Goal: Use online tool/utility: Utilize a website feature to perform a specific function

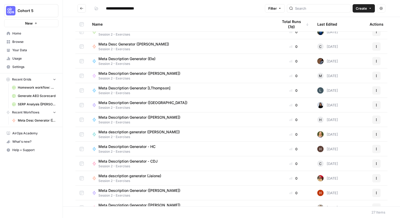
scroll to position [142, 0]
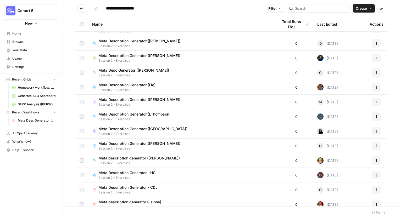
click at [145, 71] on span "Meta Desc Generator ([PERSON_NAME])" at bounding box center [133, 70] width 71 height 5
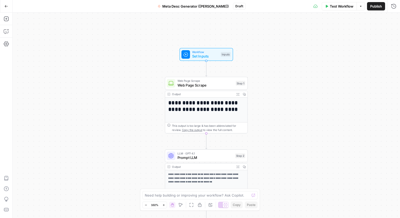
click at [6, 7] on icon "button" at bounding box center [6, 6] width 4 height 4
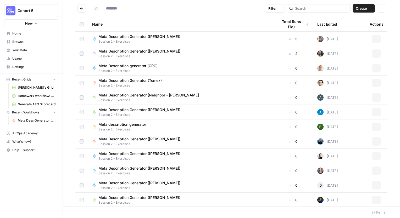
type input "**********"
click at [79, 9] on button "Go back" at bounding box center [81, 8] width 8 height 8
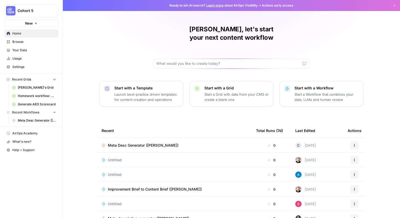
click at [20, 42] on span "Browse" at bounding box center [34, 41] width 44 height 5
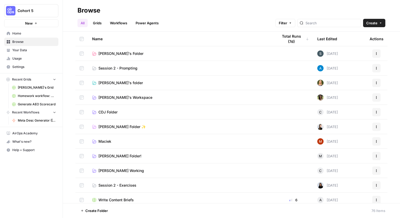
click at [107, 67] on span "Session 2 - Prompting" at bounding box center [117, 68] width 39 height 5
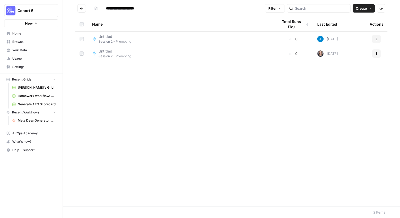
click at [169, 97] on div "Name Total Runs (7d) Last Edited Actions Untitled Session 2 - Prompting 0 [DATE…" at bounding box center [231, 111] width 337 height 189
click at [361, 10] on span "Create" at bounding box center [360, 8] width 11 height 5
click at [348, 27] on span "Workflow" at bounding box center [353, 27] width 29 height 5
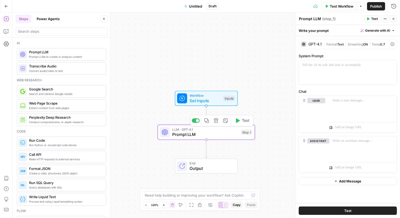
click at [201, 135] on span "Prompt LLM" at bounding box center [205, 134] width 66 height 6
click at [180, 137] on span "Prompt LLM" at bounding box center [205, 134] width 66 height 6
click at [222, 135] on span "Prompt LLM" at bounding box center [205, 134] width 66 height 6
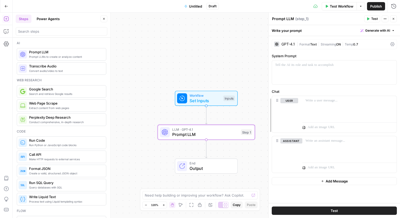
drag, startPoint x: 294, startPoint y: 57, endPoint x: 267, endPoint y: 60, distance: 27.3
click at [267, 60] on div at bounding box center [268, 116] width 5 height 206
click at [202, 100] on span "Set Inputs" at bounding box center [204, 100] width 31 height 6
click at [226, 99] on div "Inputs" at bounding box center [229, 98] width 12 height 6
click at [209, 98] on span "Set Inputs" at bounding box center [205, 100] width 31 height 6
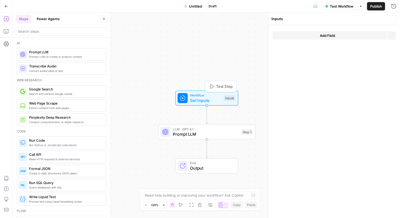
click at [200, 97] on span "Set Inputs" at bounding box center [205, 100] width 31 height 6
click at [331, 36] on span "Add Field" at bounding box center [327, 35] width 15 height 5
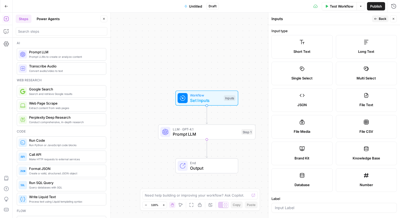
click at [305, 151] on label "Brand Kit" at bounding box center [301, 154] width 61 height 24
click at [311, 157] on div "Brand Kit" at bounding box center [302, 158] width 52 height 5
click at [307, 158] on span "Brand Kit" at bounding box center [301, 158] width 15 height 5
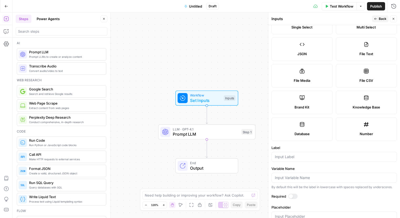
scroll to position [68, 0]
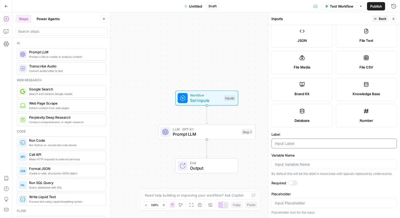
click at [299, 141] on input "Label" at bounding box center [334, 143] width 118 height 5
type input "Brand Kit"
click at [294, 185] on div at bounding box center [292, 182] width 9 height 5
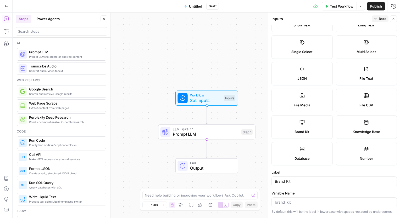
scroll to position [0, 0]
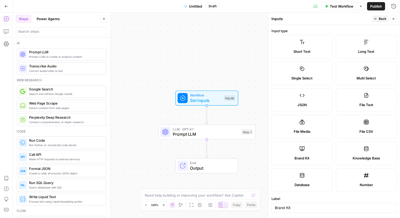
click at [310, 156] on div "Brand Kit" at bounding box center [302, 158] width 52 height 5
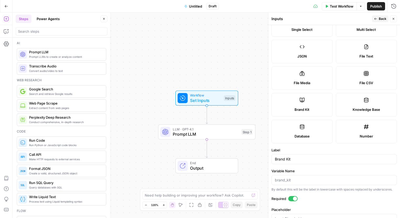
scroll to position [68, 0]
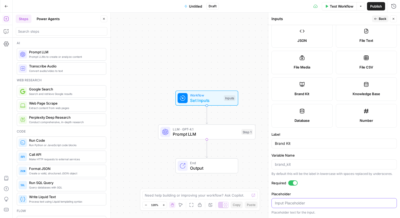
click at [320, 203] on input "Placeholder" at bounding box center [334, 203] width 118 height 5
click at [339, 187] on div "Required" at bounding box center [333, 183] width 125 height 7
click at [378, 19] on button "Back" at bounding box center [380, 18] width 16 height 7
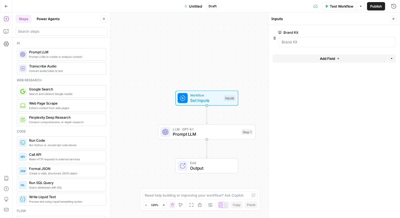
click at [341, 7] on span "Test Workflow" at bounding box center [341, 6] width 24 height 5
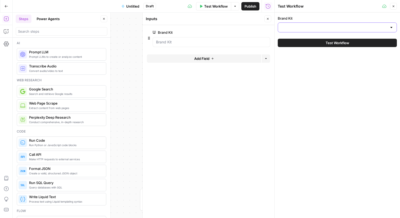
click at [320, 28] on input "Brand Kit" at bounding box center [334, 27] width 106 height 5
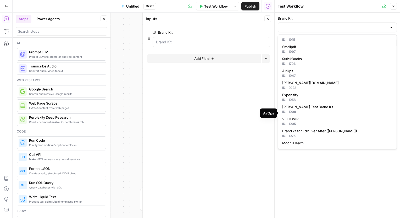
scroll to position [83, 0]
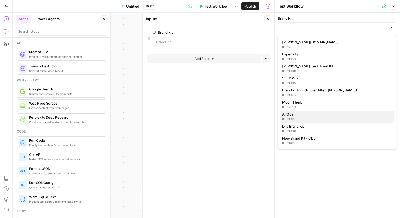
click at [305, 114] on span "AirOps" at bounding box center [336, 114] width 108 height 5
type input "AirOps"
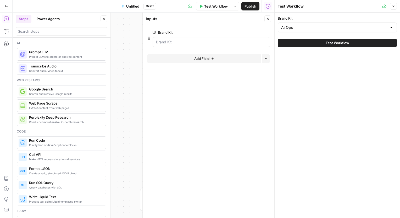
click at [324, 42] on button "Test Workflow" at bounding box center [336, 43] width 119 height 8
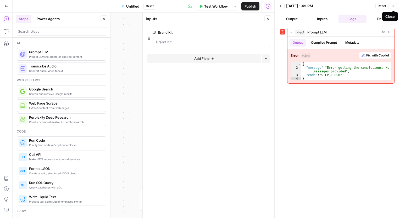
click at [392, 7] on icon "button" at bounding box center [392, 5] width 3 height 3
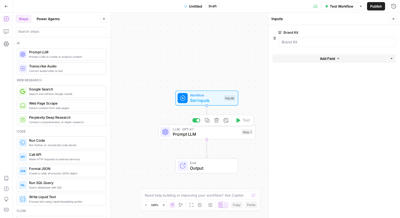
click at [187, 136] on span "Prompt LLM" at bounding box center [206, 134] width 66 height 6
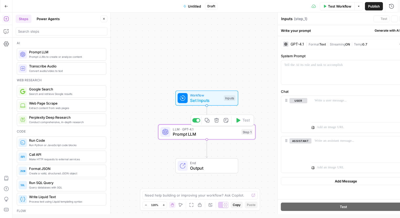
type textarea "Prompt LLM"
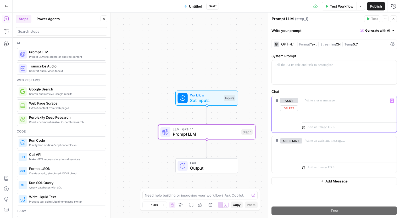
click at [317, 101] on p at bounding box center [349, 100] width 88 height 5
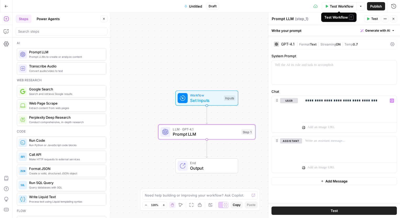
click at [332, 7] on span "Test Workflow" at bounding box center [341, 6] width 24 height 5
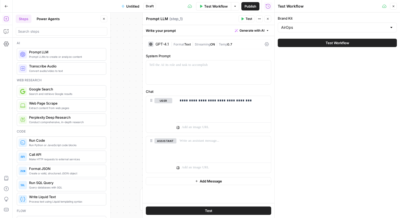
click at [336, 44] on span "Test Workflow" at bounding box center [337, 42] width 24 height 5
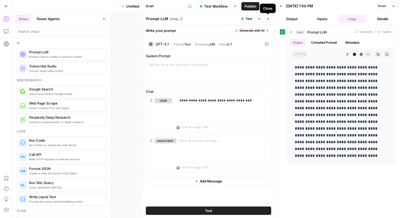
click at [268, 20] on icon "button" at bounding box center [267, 18] width 3 height 3
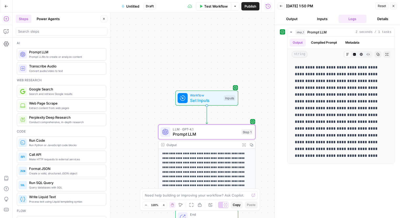
click at [213, 134] on span "Prompt LLM" at bounding box center [206, 134] width 66 height 6
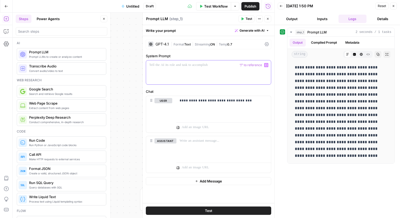
click at [209, 72] on div at bounding box center [208, 72] width 125 height 24
click at [192, 100] on p "**********" at bounding box center [223, 100] width 88 height 5
click at [258, 102] on p "**********" at bounding box center [223, 100] width 88 height 5
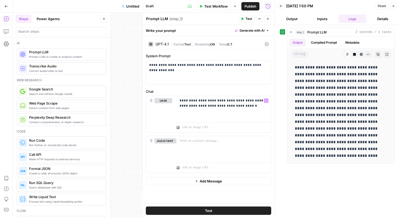
click at [220, 209] on button "Test" at bounding box center [208, 211] width 125 height 8
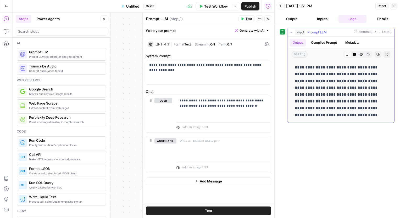
drag, startPoint x: 317, startPoint y: 117, endPoint x: 290, endPoint y: 69, distance: 55.0
click at [290, 69] on div "**********" at bounding box center [340, 91] width 107 height 63
copy p "**********"
click at [164, 43] on div "GPT-4.1" at bounding box center [161, 44] width 13 height 4
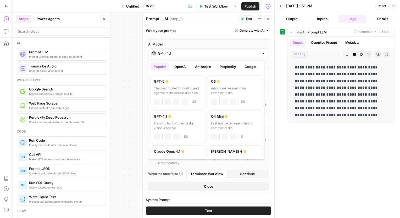
click at [192, 52] on input "GPT-4.1" at bounding box center [208, 53] width 101 height 5
click at [202, 67] on button "Anthropic" at bounding box center [203, 66] width 22 height 8
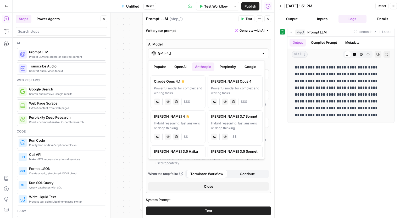
scroll to position [26, 0]
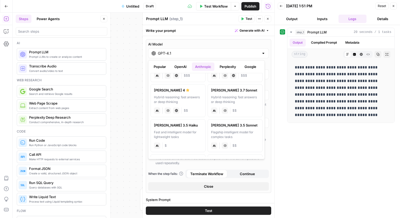
click at [193, 100] on div "Hybrid reasoning: fast answers or deep thinking" at bounding box center [178, 99] width 48 height 9
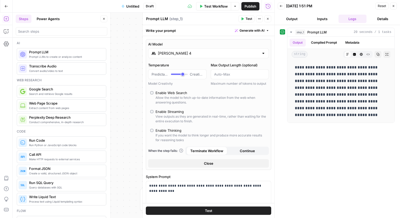
click at [216, 211] on button "Test" at bounding box center [208, 211] width 125 height 8
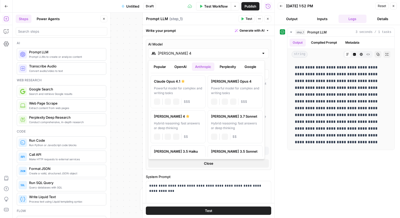
click at [220, 54] on input "[PERSON_NAME] 4" at bounding box center [208, 53] width 101 height 5
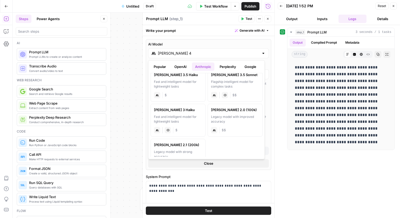
scroll to position [93, 0]
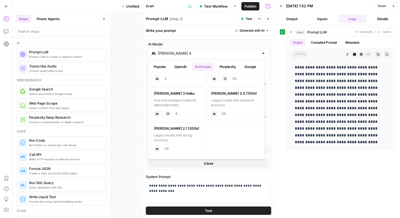
click at [248, 68] on button "Google" at bounding box center [250, 66] width 18 height 8
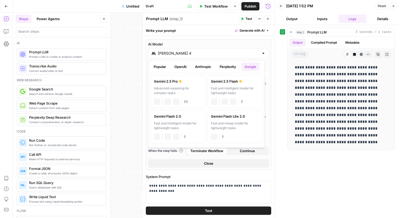
scroll to position [0, 0]
click at [235, 91] on div "Fast and intelligent model for lightweight tasks" at bounding box center [235, 90] width 48 height 9
type input "Gemini 2.5 Flash"
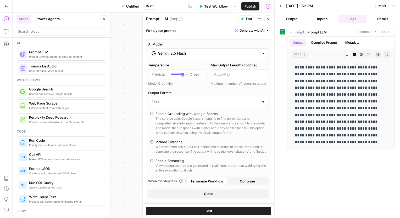
click at [205, 211] on span "Test" at bounding box center [208, 210] width 7 height 5
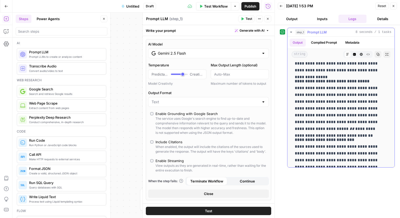
scroll to position [78, 0]
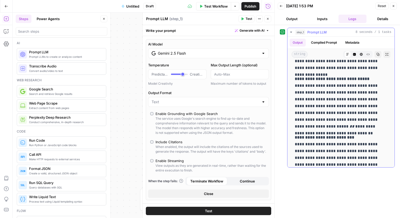
drag, startPoint x: 352, startPoint y: 127, endPoint x: 289, endPoint y: 86, distance: 75.5
click at [289, 86] on div "**********" at bounding box center [340, 86] width 107 height 211
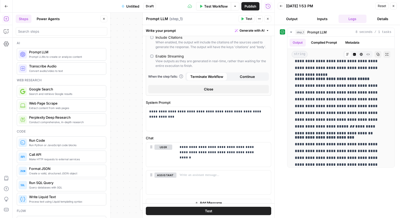
scroll to position [115, 0]
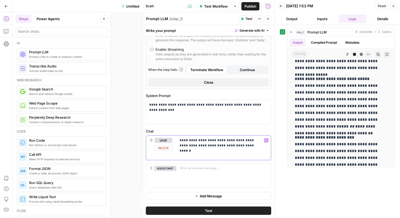
click at [214, 150] on div "**********" at bounding box center [223, 148] width 94 height 24
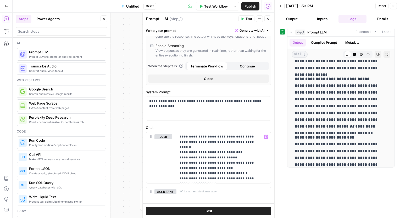
click at [219, 210] on button "Test" at bounding box center [208, 211] width 125 height 8
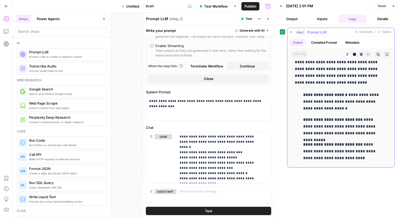
scroll to position [55, 0]
drag, startPoint x: 356, startPoint y: 160, endPoint x: 324, endPoint y: 113, distance: 56.0
click at [324, 113] on ul "**********" at bounding box center [340, 126] width 92 height 70
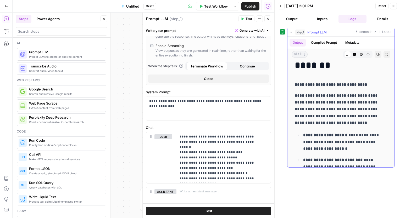
scroll to position [0, 0]
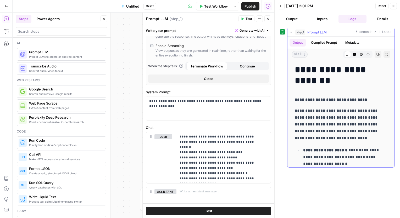
click at [295, 100] on strong "**********" at bounding box center [330, 100] width 72 height 4
click at [200, 106] on p "**********" at bounding box center [206, 104] width 115 height 10
click at [220, 212] on button "Test" at bounding box center [208, 211] width 125 height 8
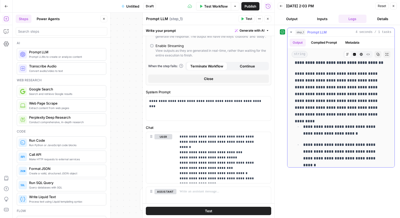
scroll to position [62, 0]
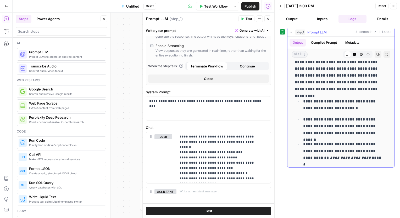
drag, startPoint x: 359, startPoint y: 108, endPoint x: 303, endPoint y: 102, distance: 56.5
click at [303, 102] on p "**********" at bounding box center [343, 105] width 80 height 14
copy p "**********"
